Goal: Task Accomplishment & Management: Manage account settings

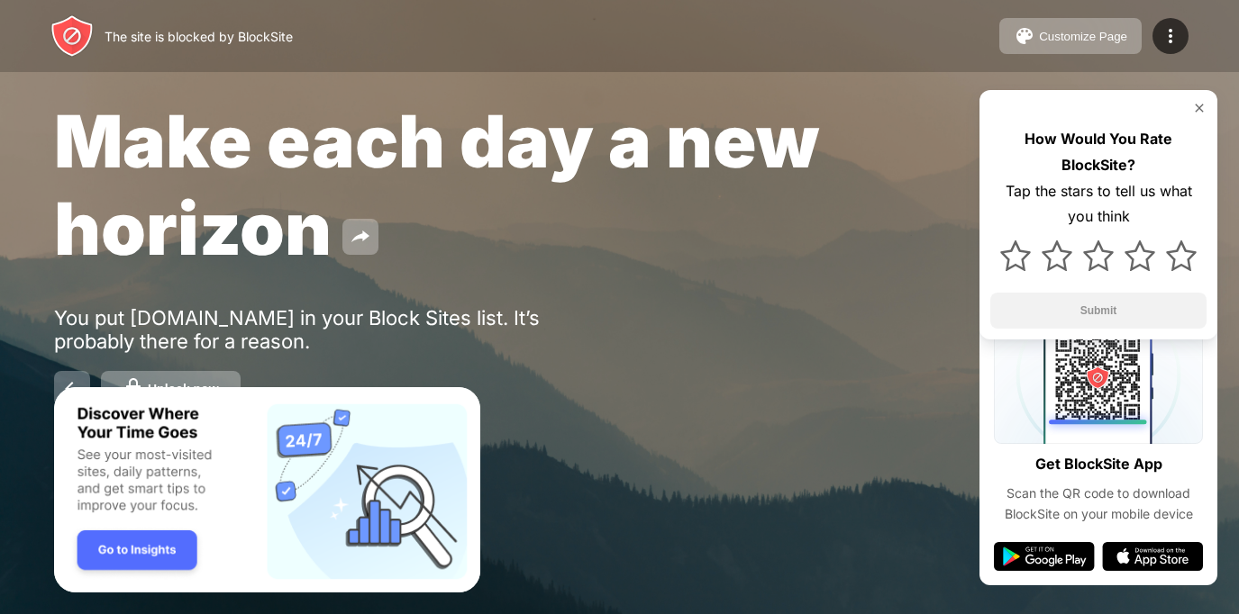
click at [242, 318] on div "You put [DOMAIN_NAME] in your Block Sites list. It’s probably there for a reaso…" at bounding box center [332, 329] width 557 height 47
click at [150, 495] on img "Banner Message" at bounding box center [267, 490] width 426 height 206
click at [1202, 105] on img at bounding box center [1199, 108] width 14 height 14
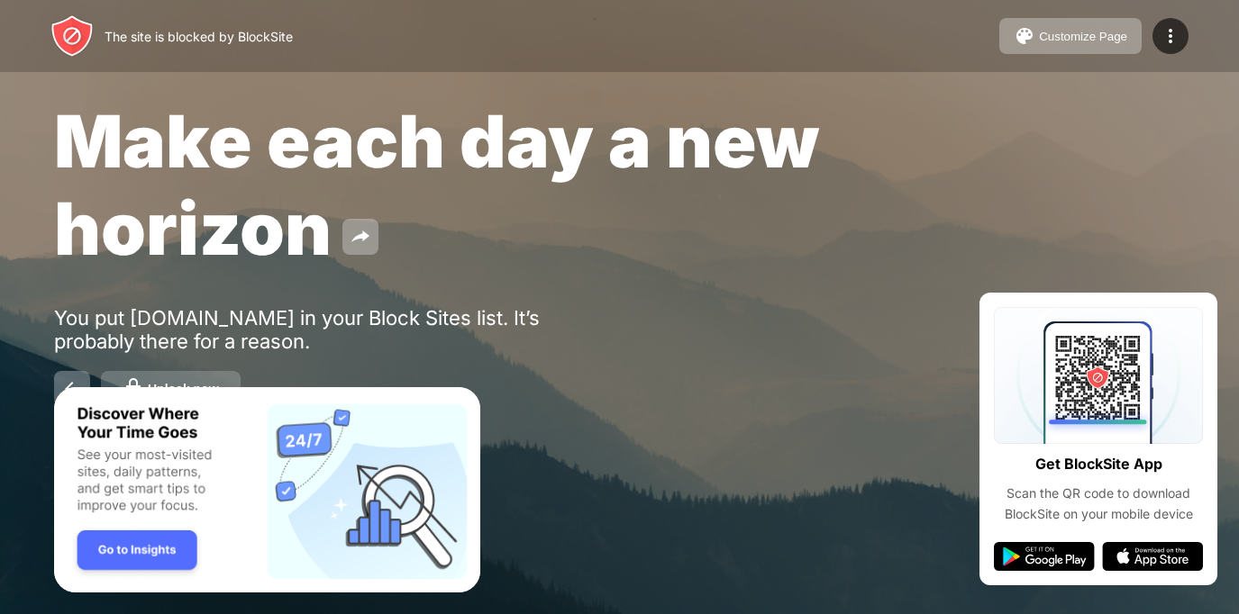
click at [130, 379] on button "Unlock now" at bounding box center [171, 389] width 140 height 36
